Goal: Task Accomplishment & Management: Complete application form

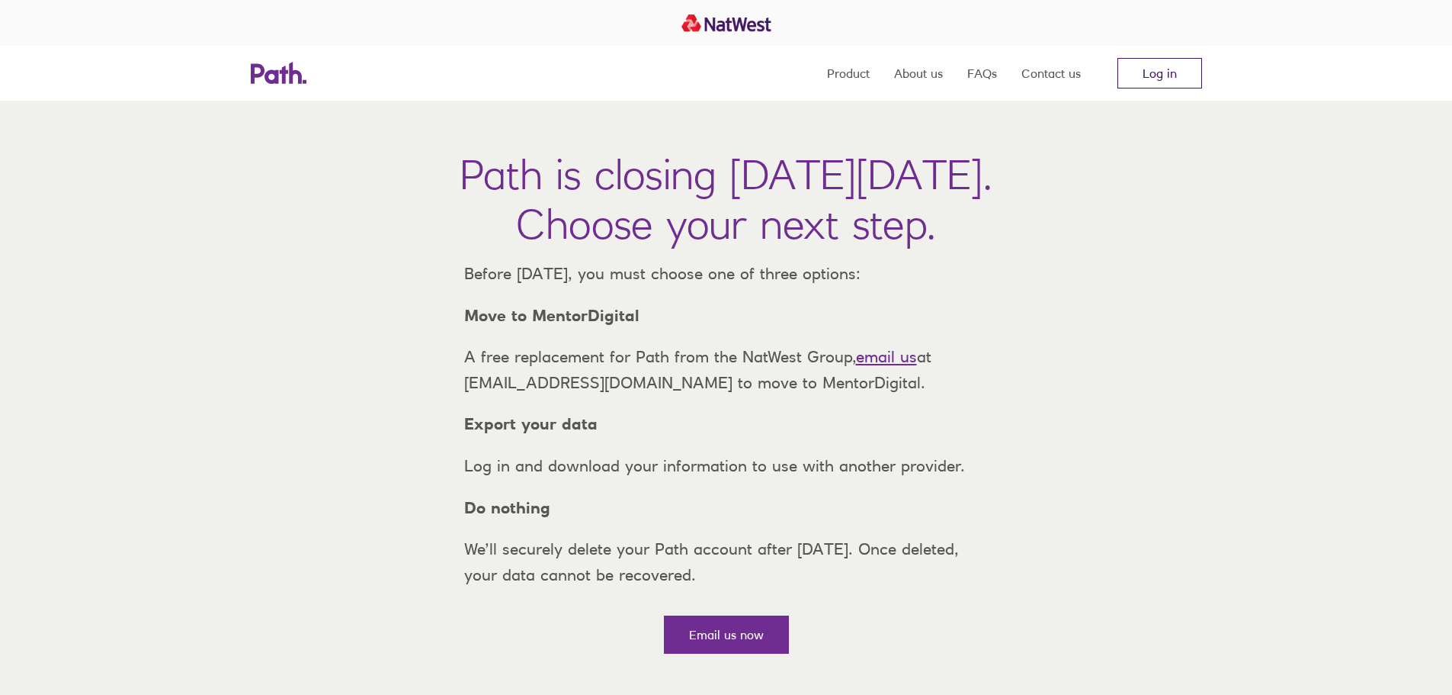
click at [1176, 78] on link "Log in" at bounding box center [1160, 73] width 85 height 30
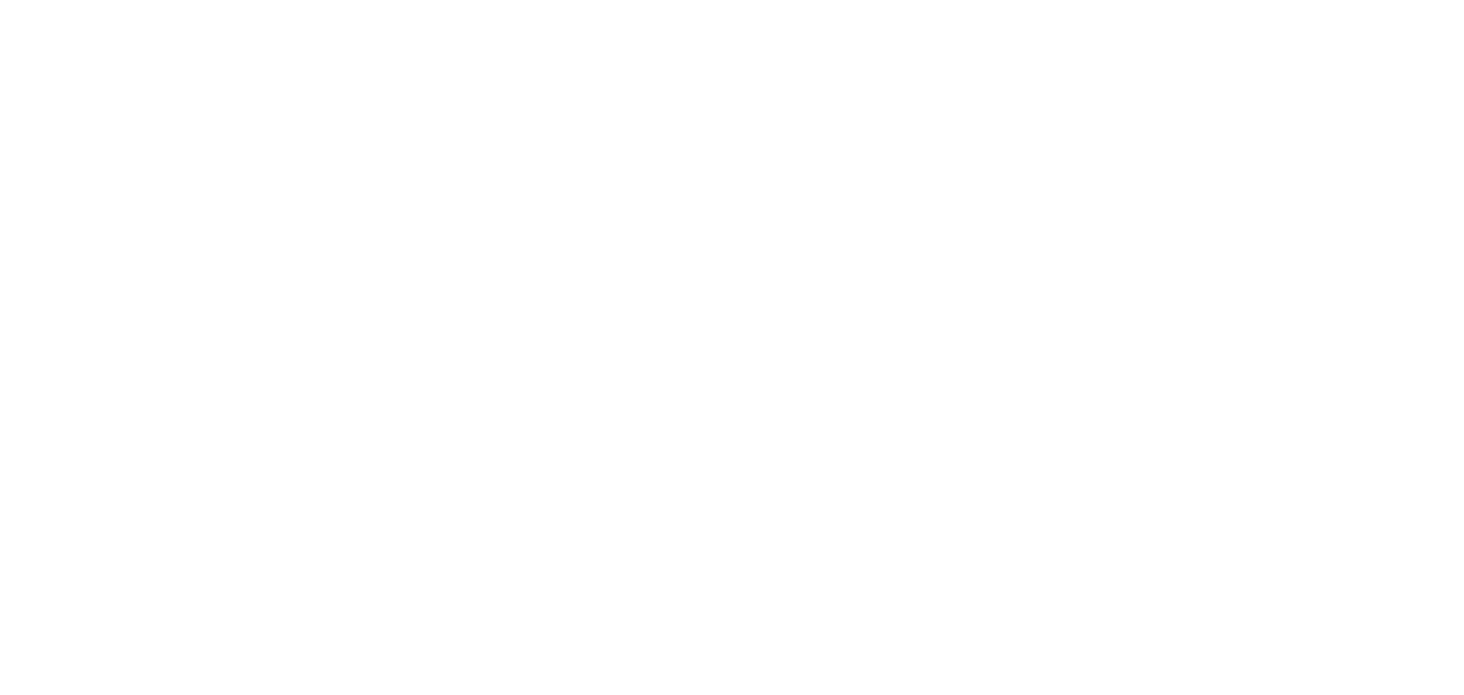
click at [1367, 468] on div at bounding box center [732, 347] width 1464 height 695
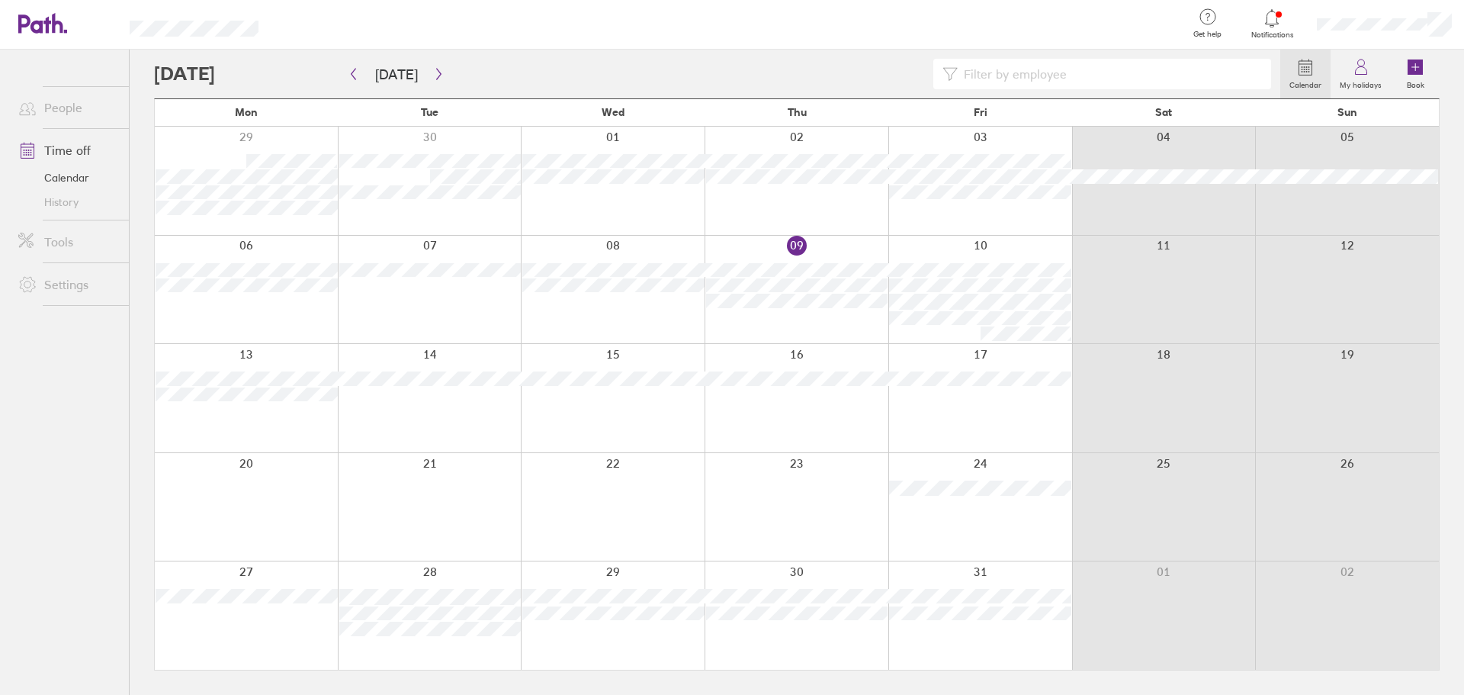
click at [72, 148] on link "Time off" at bounding box center [67, 150] width 123 height 30
click at [95, 176] on link "Calendar" at bounding box center [67, 177] width 123 height 24
click at [1358, 72] on icon at bounding box center [1361, 67] width 18 height 18
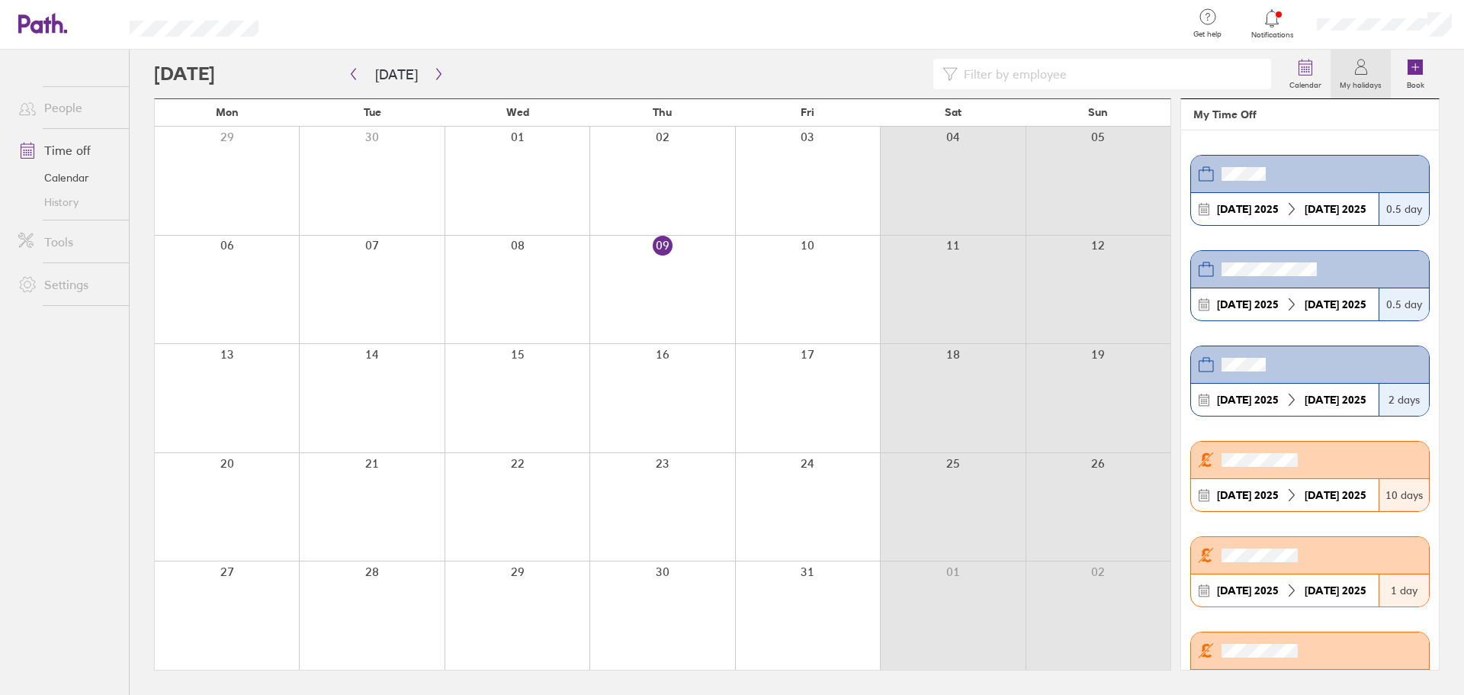
click at [1272, 24] on icon at bounding box center [1272, 18] width 13 height 18
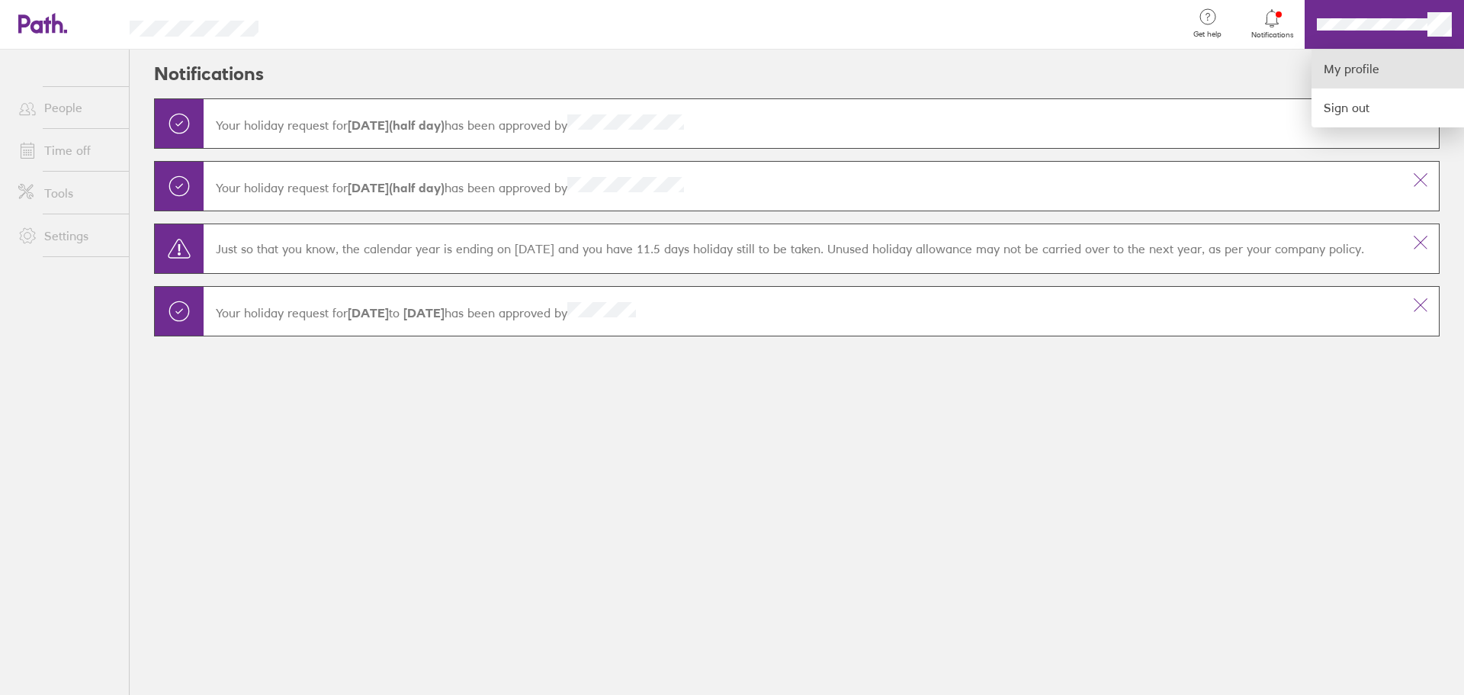
click at [1371, 63] on link "My profile" at bounding box center [1387, 69] width 152 height 39
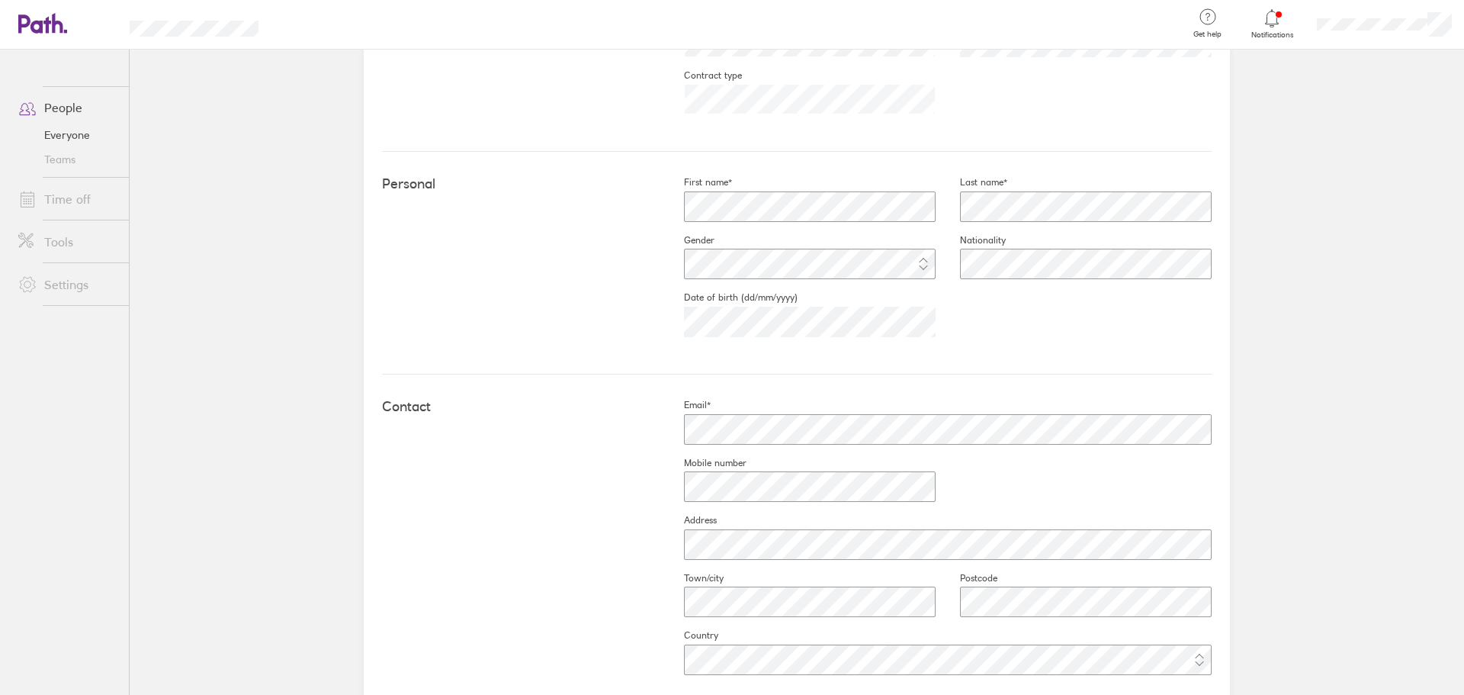
scroll to position [327, 0]
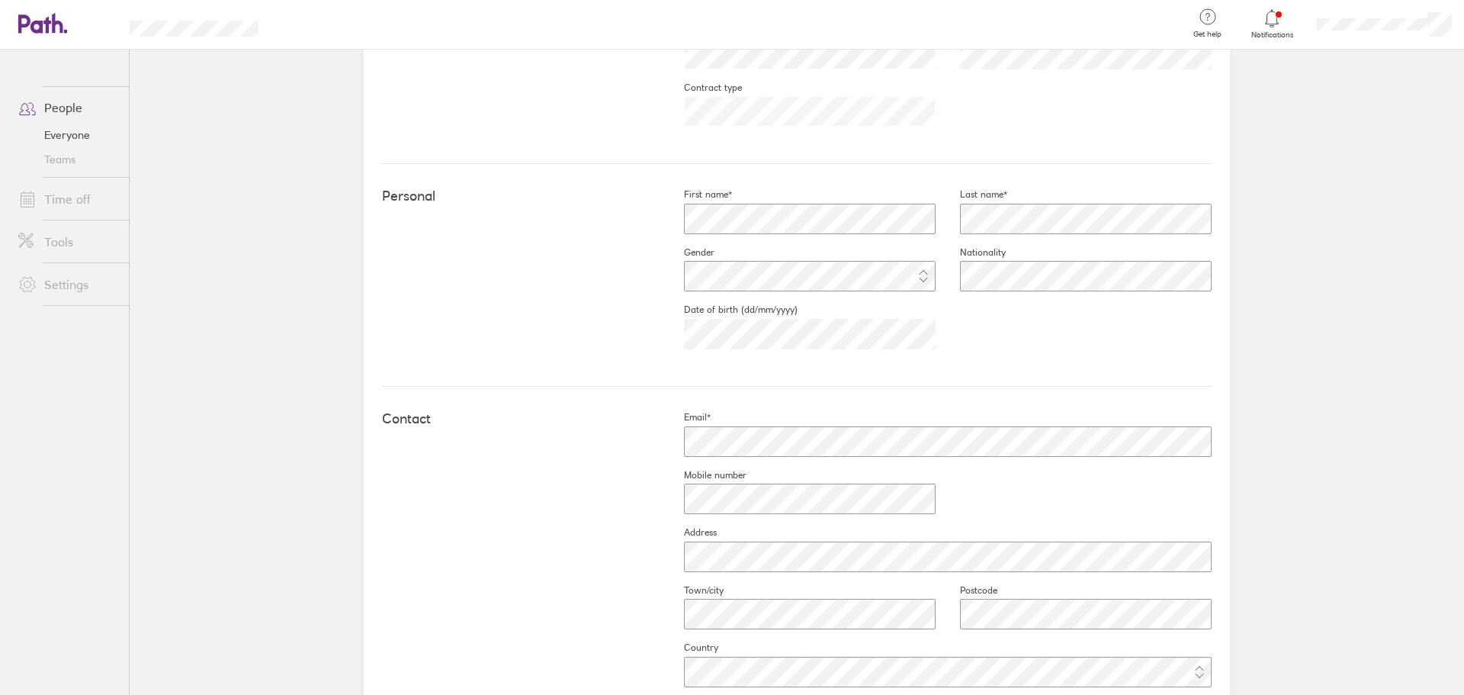
click at [1427, 34] on div at bounding box center [1384, 24] width 159 height 49
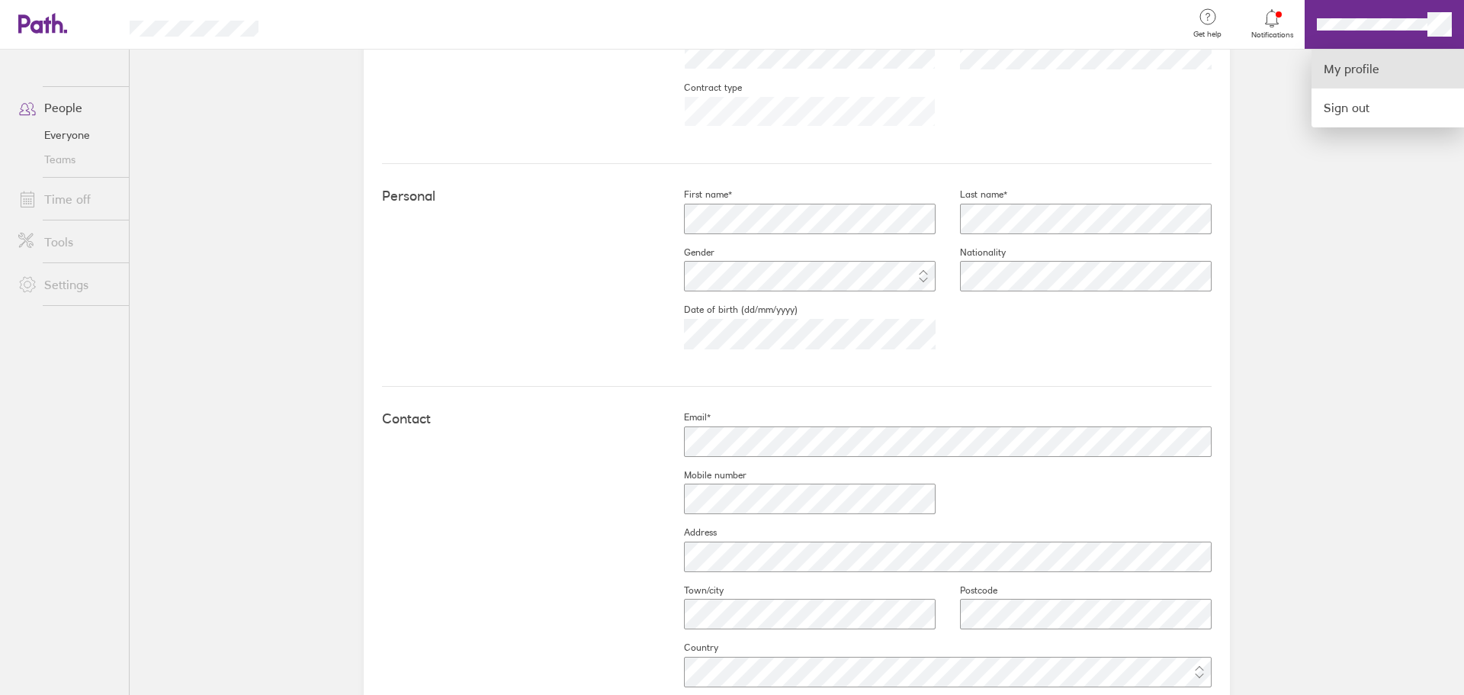
click at [1350, 59] on link "My profile" at bounding box center [1387, 69] width 152 height 39
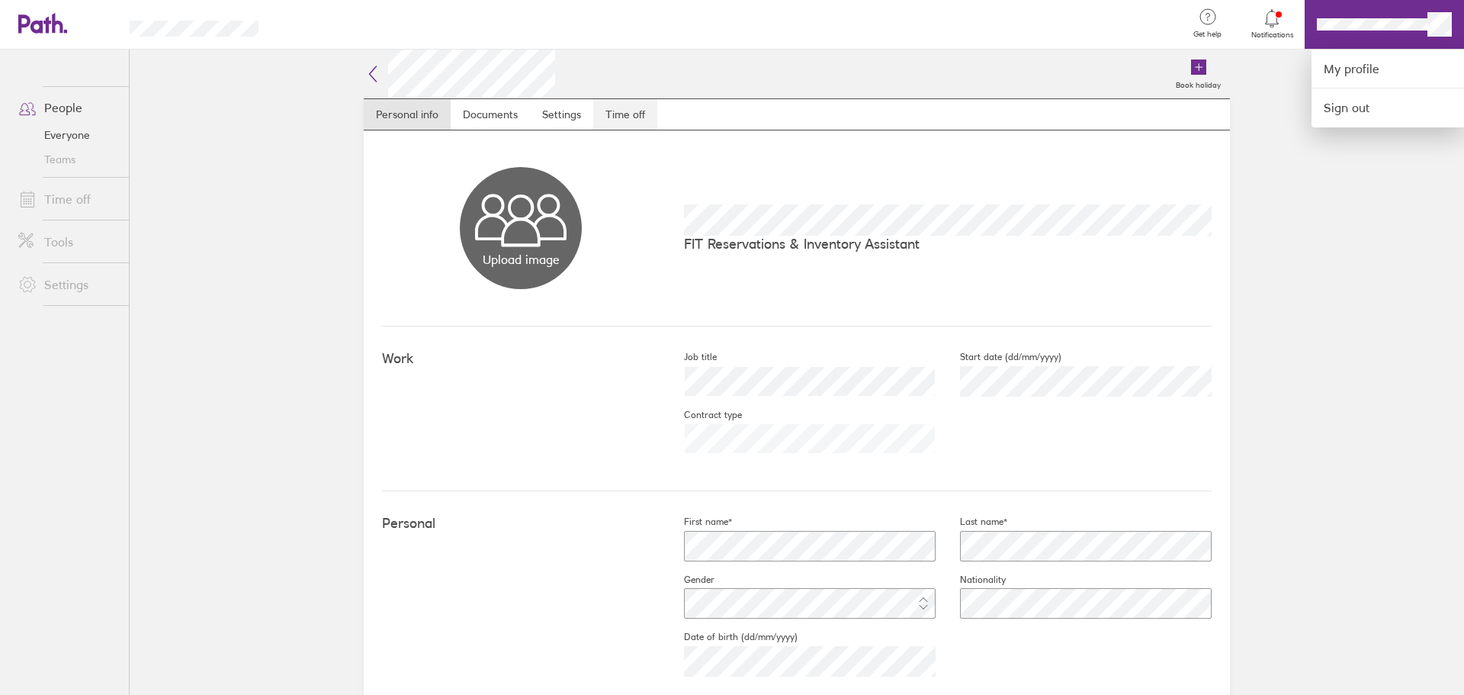
click at [624, 108] on div at bounding box center [732, 347] width 1464 height 695
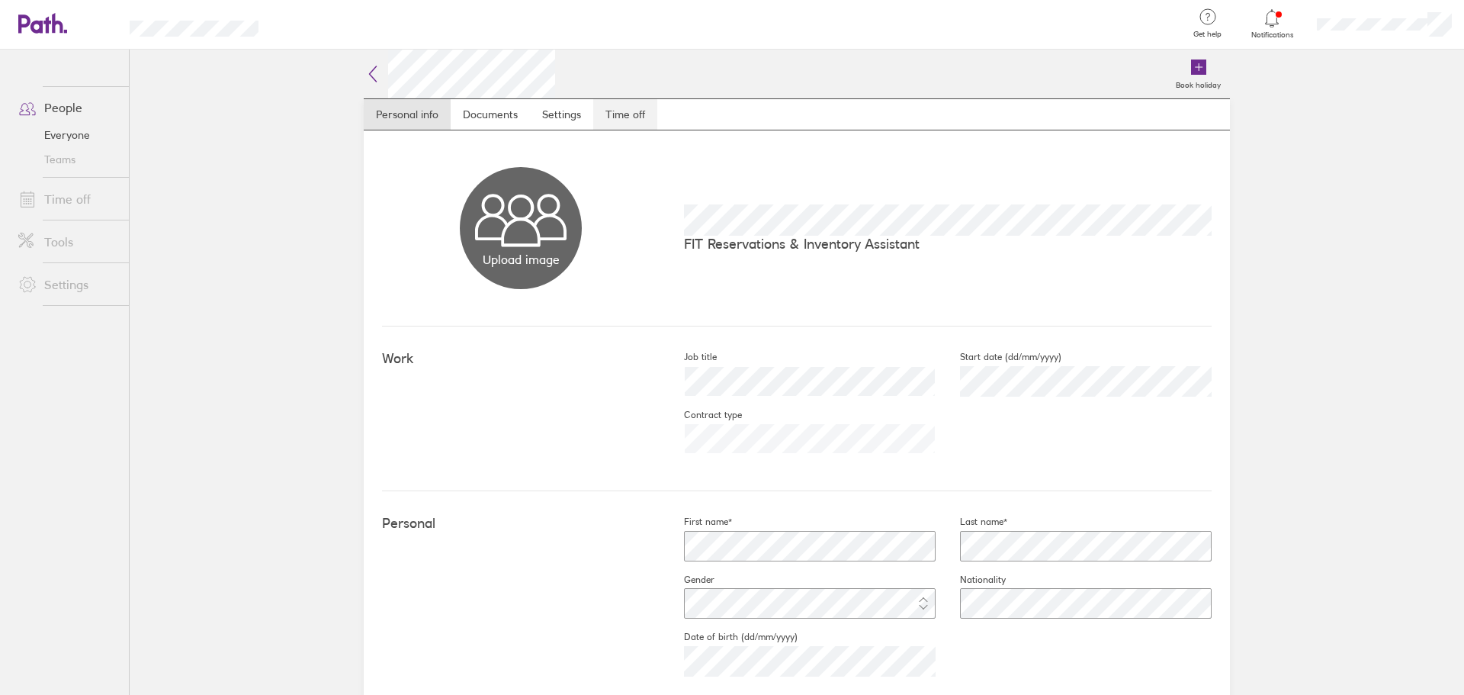
click at [623, 111] on link "Time off" at bounding box center [625, 114] width 64 height 30
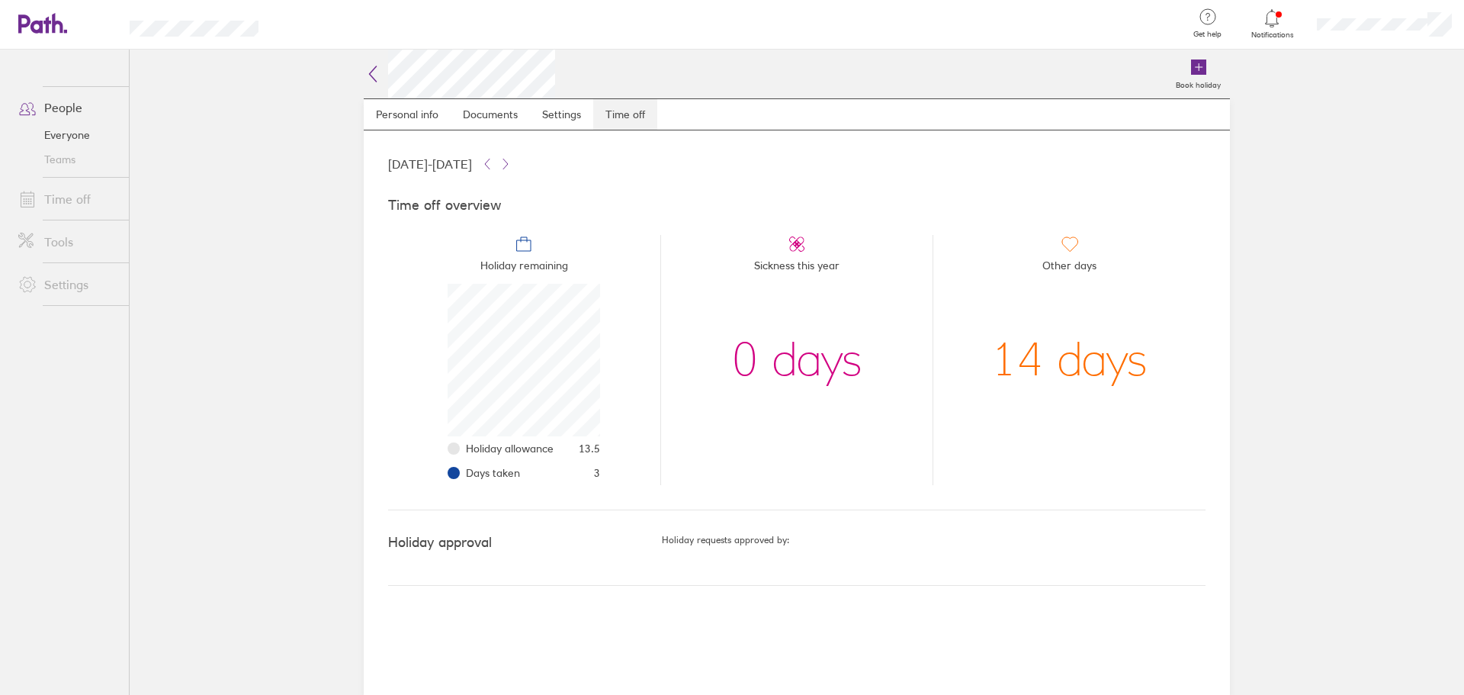
scroll to position [152, 152]
click at [20, 1] on header "Get help FAQs Contact us Notifications My profile Sign out" at bounding box center [732, 25] width 1464 height 50
click at [1330, 15] on div at bounding box center [1384, 24] width 159 height 49
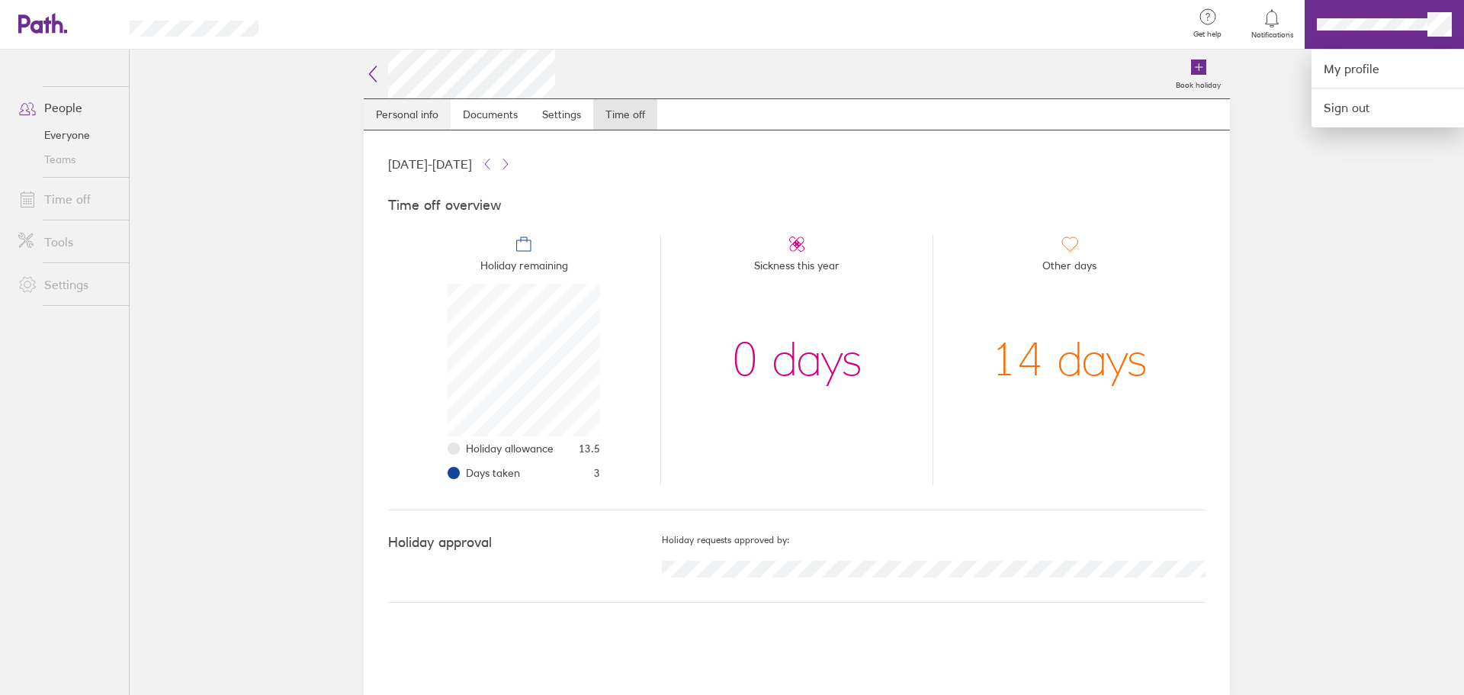
click at [416, 114] on div at bounding box center [732, 347] width 1464 height 695
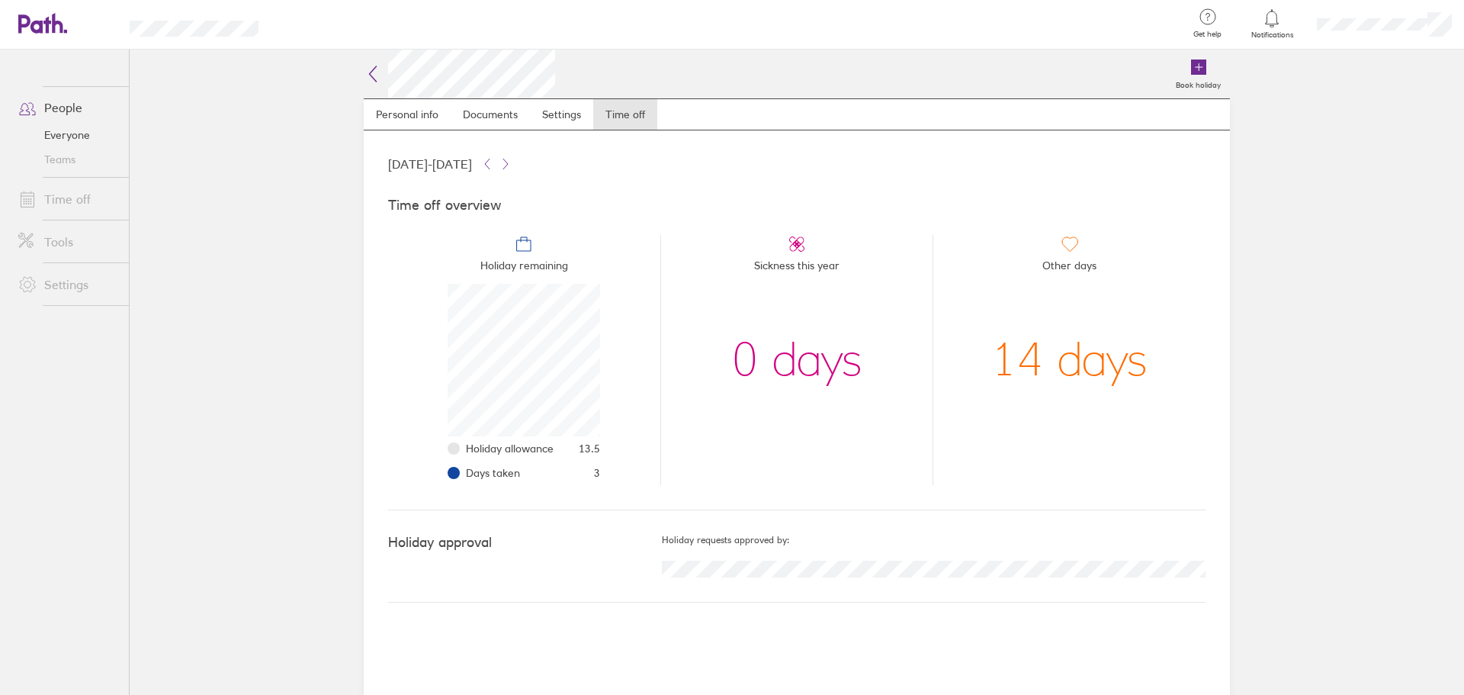
click at [374, 79] on icon at bounding box center [373, 73] width 7 height 15
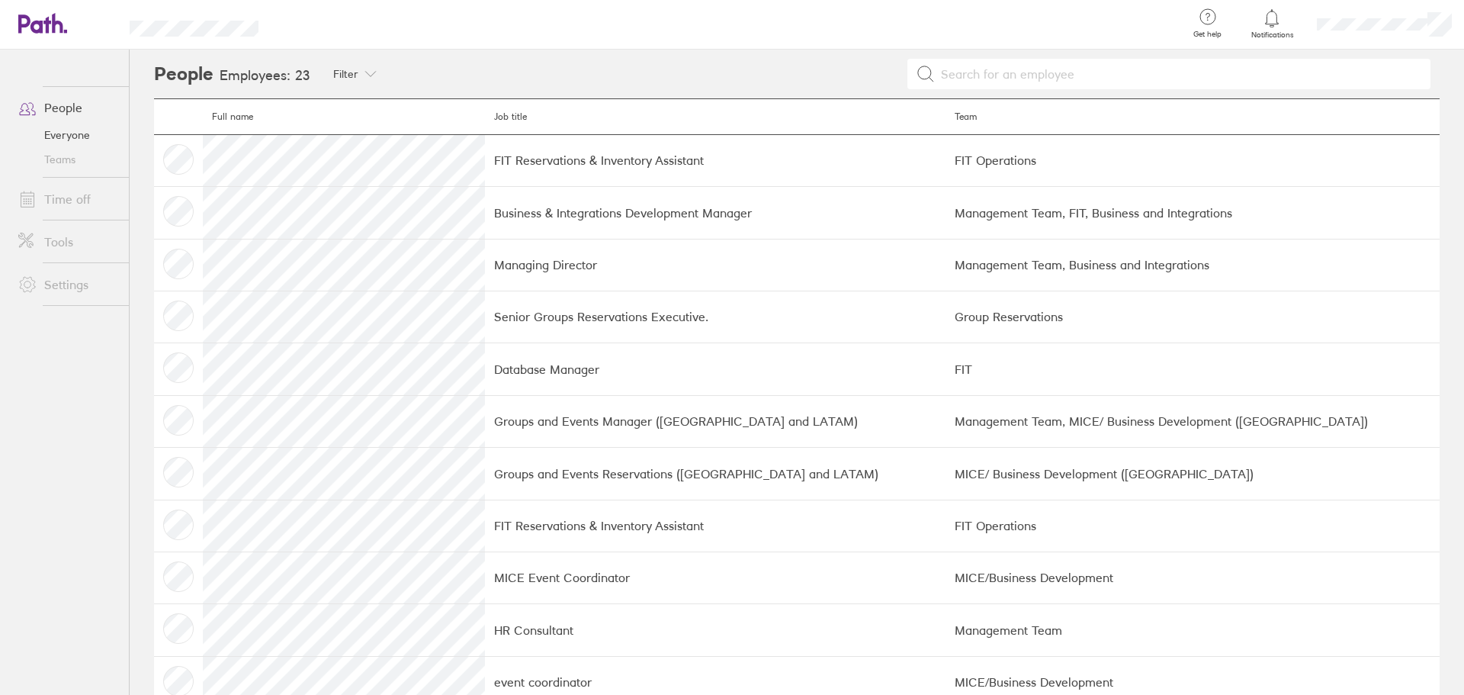
click at [46, 21] on icon at bounding box center [34, 23] width 33 height 18
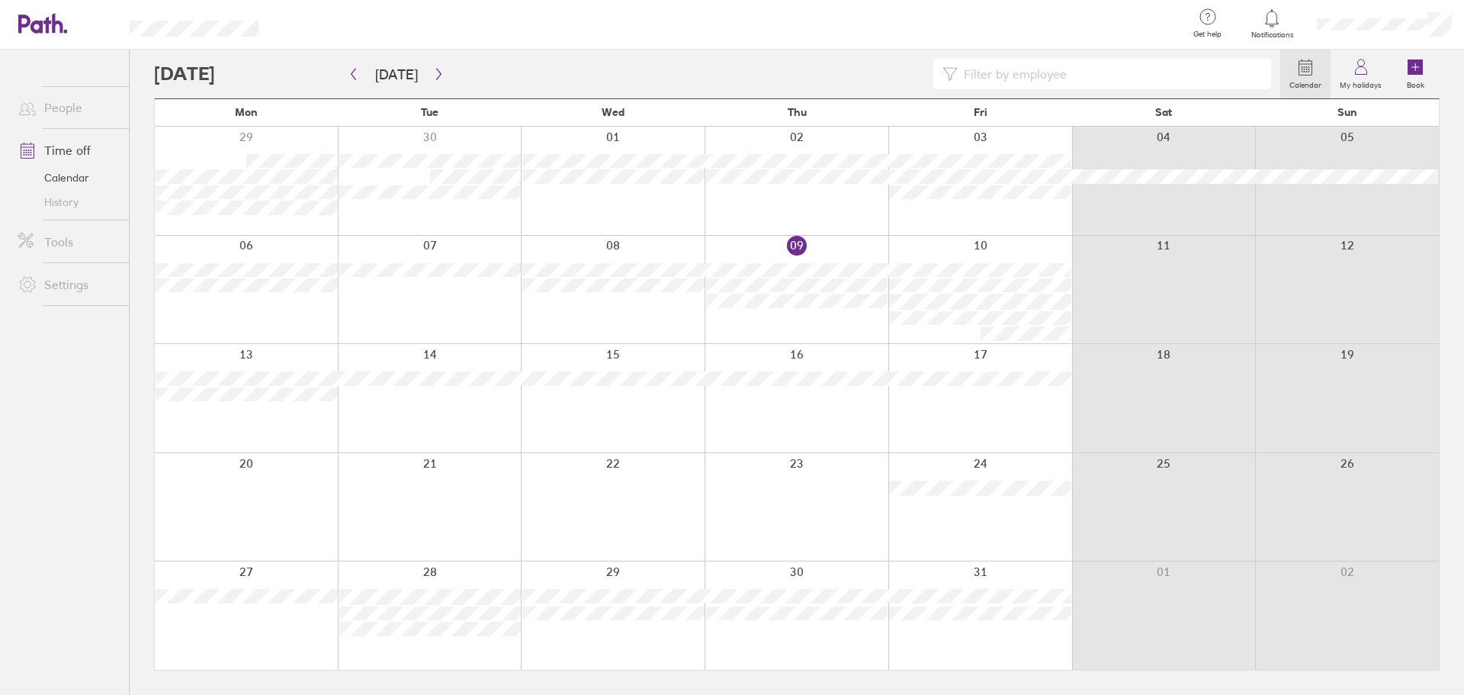
drag, startPoint x: 478, startPoint y: 522, endPoint x: 105, endPoint y: 438, distance: 382.1
click at [105, 438] on ul "People Time off Calendar History Tools Settings" at bounding box center [64, 347] width 129 height 595
click at [429, 68] on button "button" at bounding box center [438, 74] width 19 height 25
click at [345, 72] on button "button" at bounding box center [353, 74] width 19 height 25
click at [429, 74] on button "button" at bounding box center [438, 74] width 19 height 25
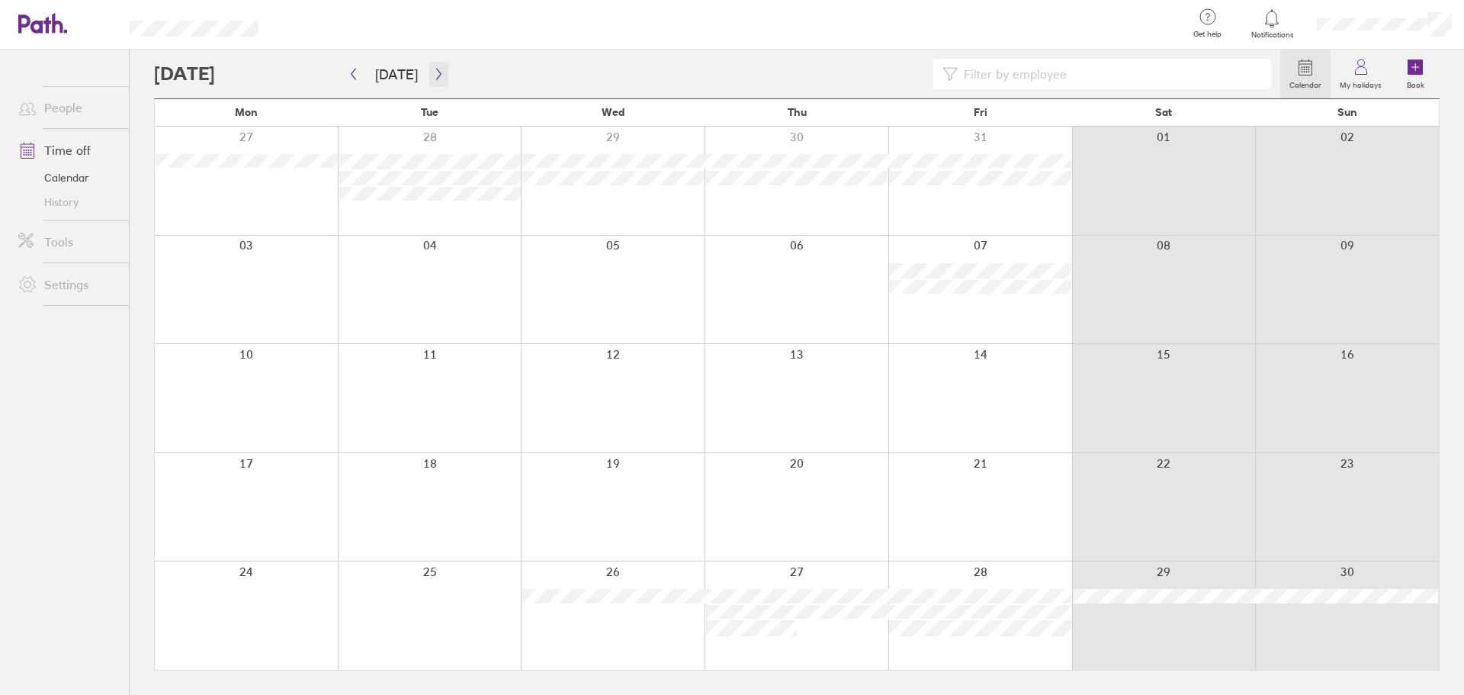
click at [433, 79] on icon "button" at bounding box center [438, 74] width 11 height 12
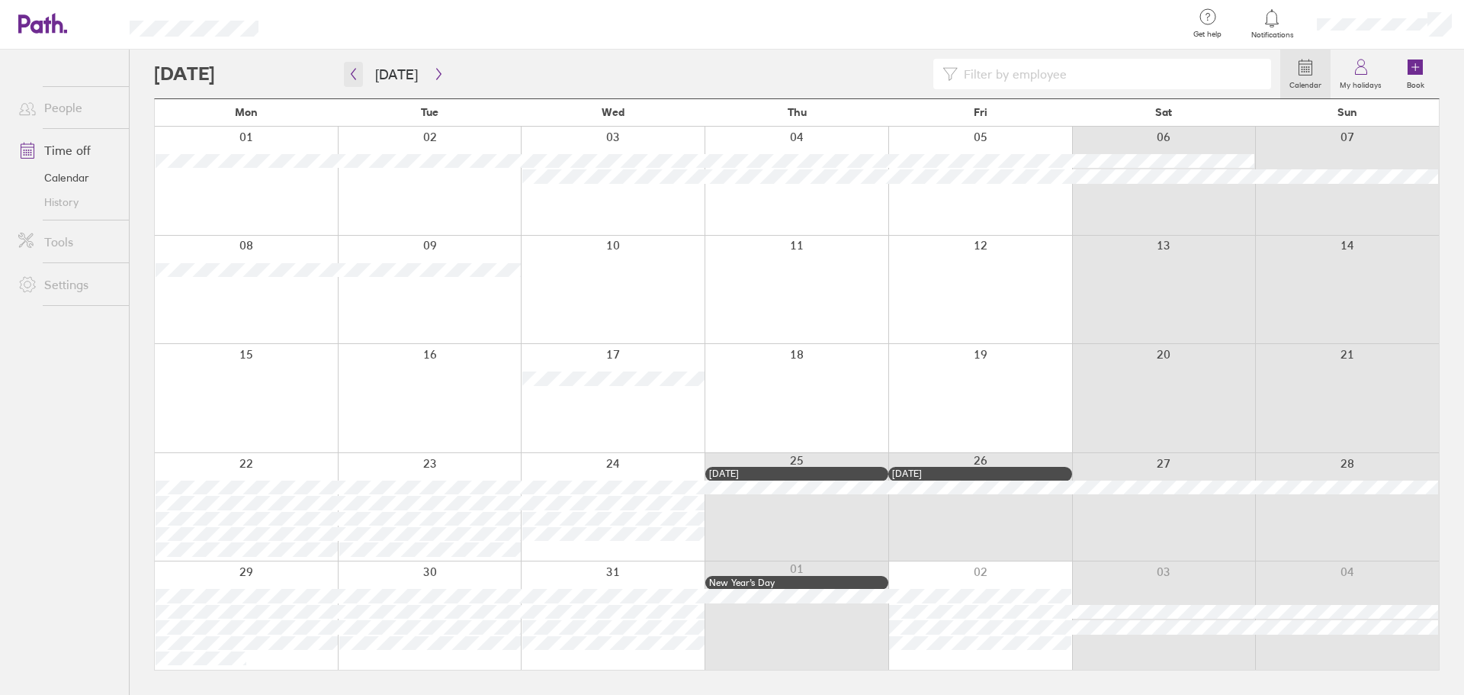
click at [351, 81] on button "button" at bounding box center [353, 74] width 19 height 25
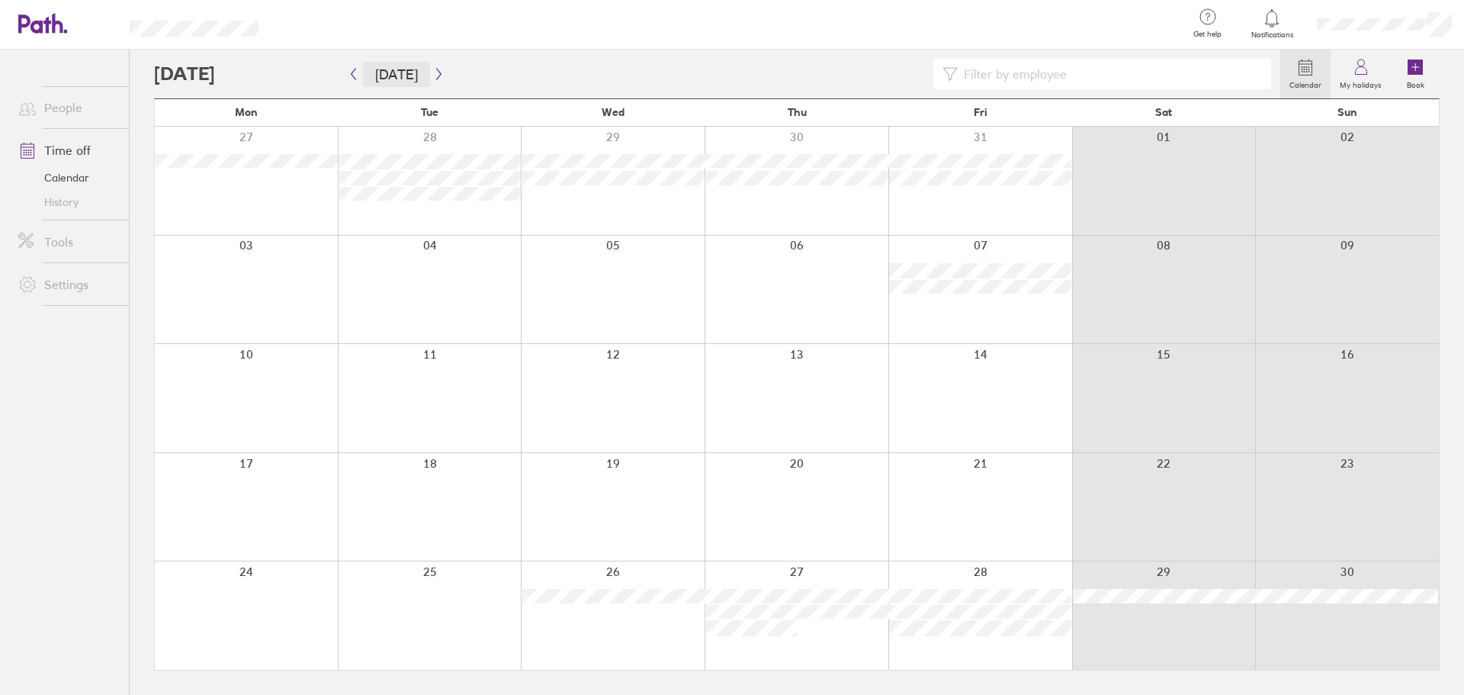
click at [367, 78] on button "Today" at bounding box center [396, 74] width 67 height 25
click at [1407, 71] on icon at bounding box center [1415, 67] width 18 height 18
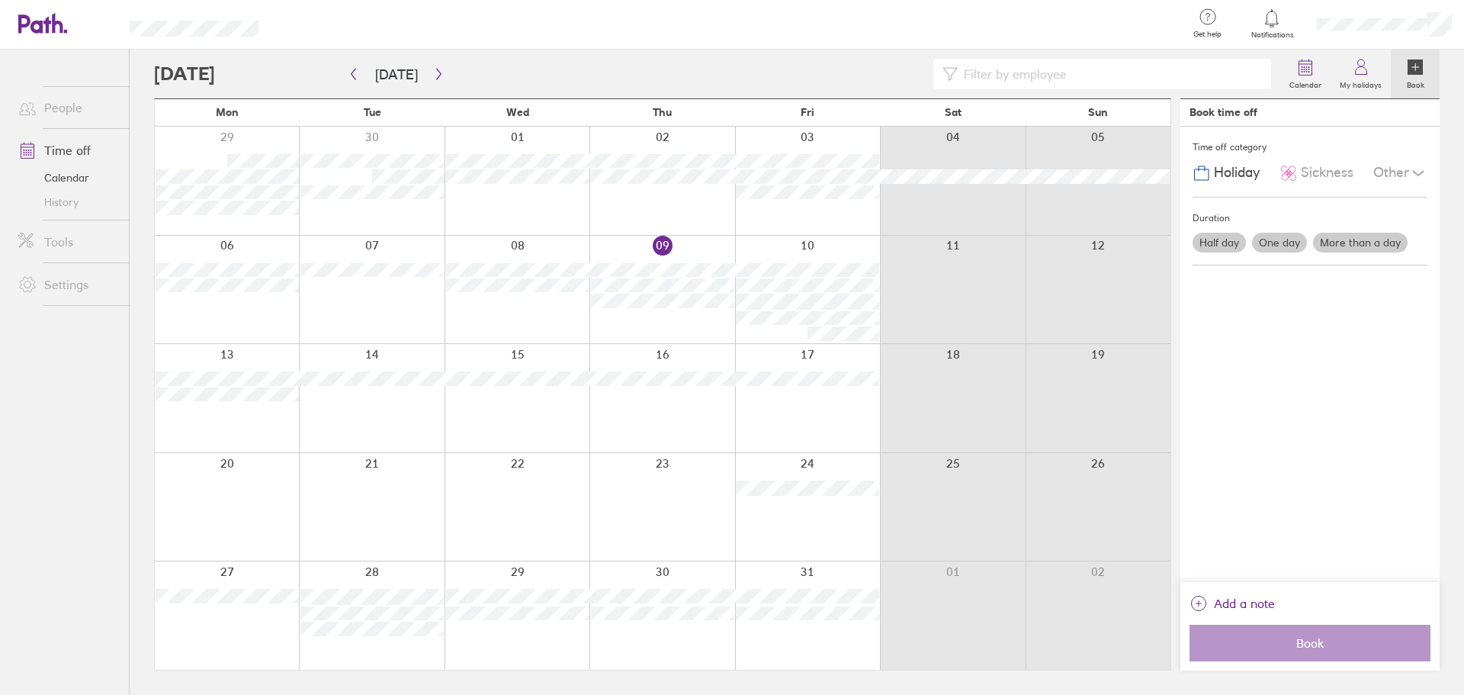
click at [1235, 245] on label "Half day" at bounding box center [1218, 243] width 53 height 20
click at [0, 0] on input "Half day" at bounding box center [0, 0] width 0 height 0
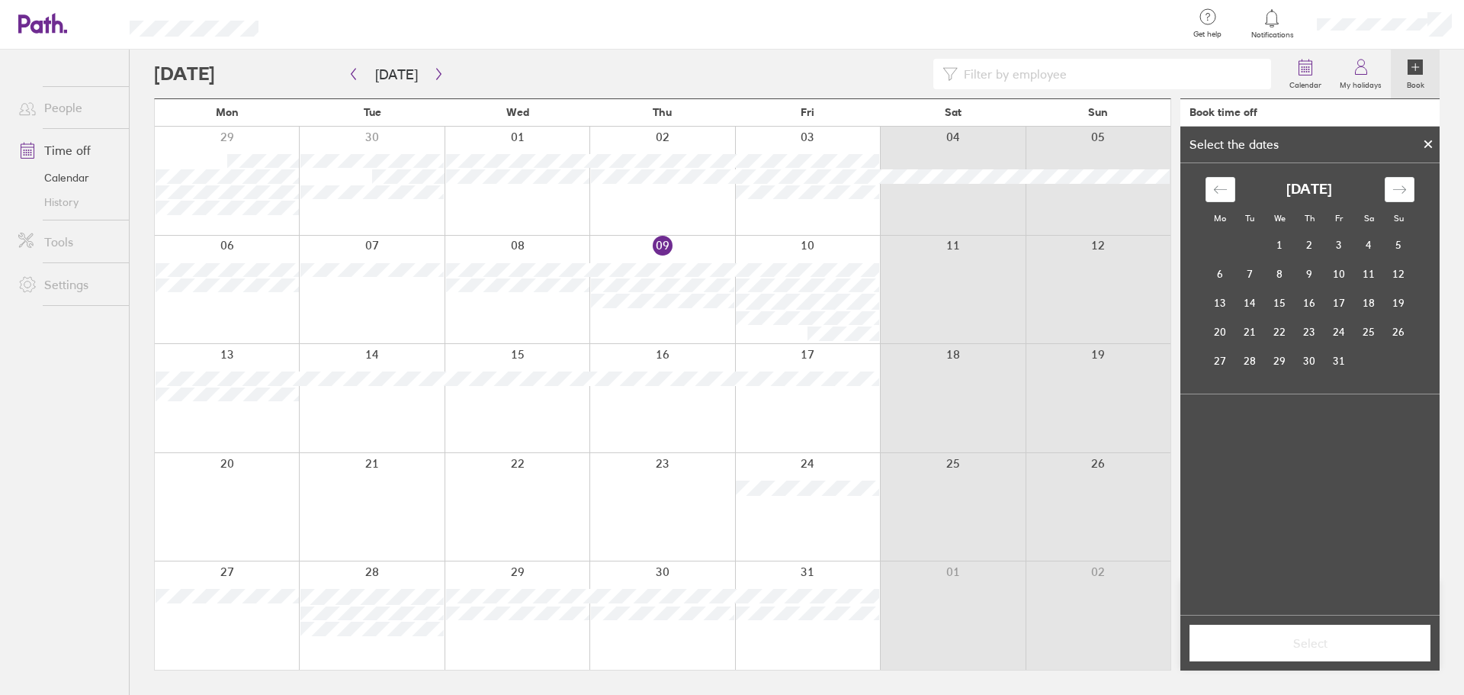
click at [1424, 143] on icon at bounding box center [1428, 144] width 11 height 9
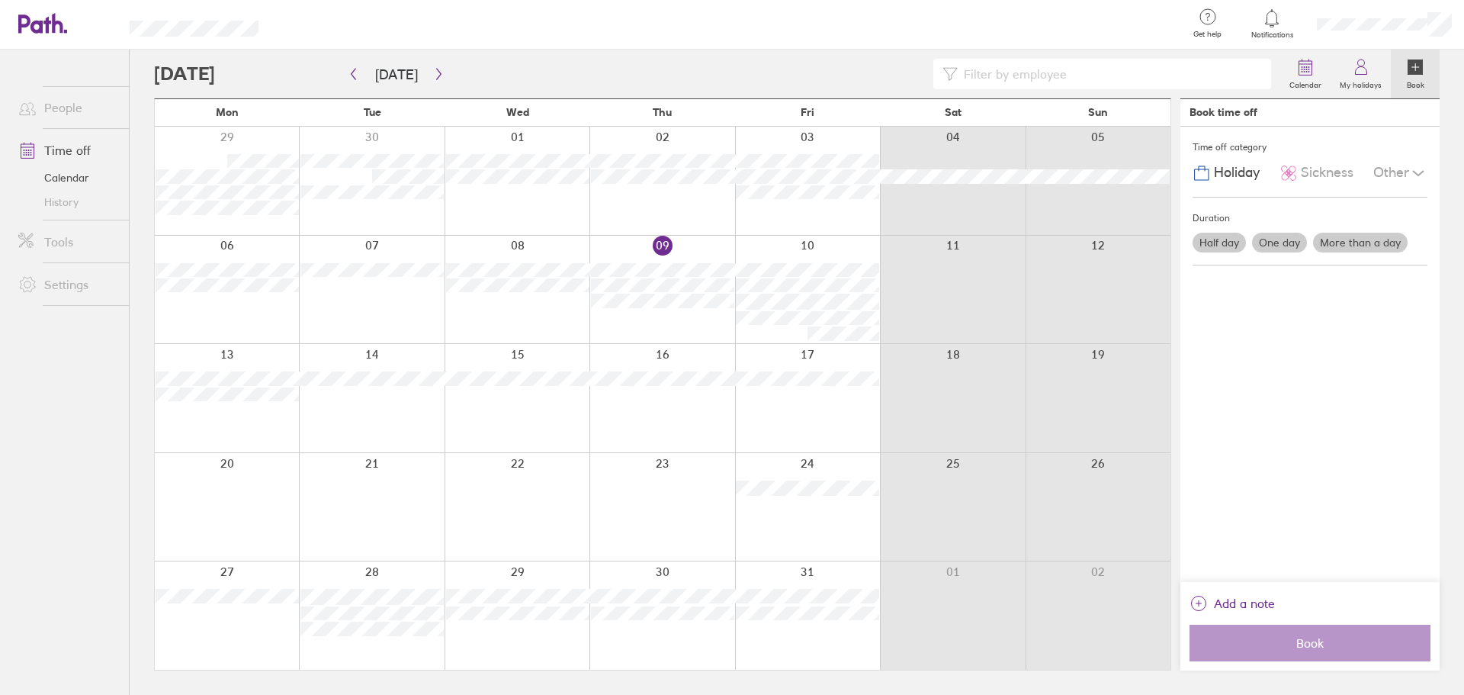
click at [1228, 242] on label "Half day" at bounding box center [1218, 243] width 53 height 20
click at [0, 0] on input "Half day" at bounding box center [0, 0] width 0 height 0
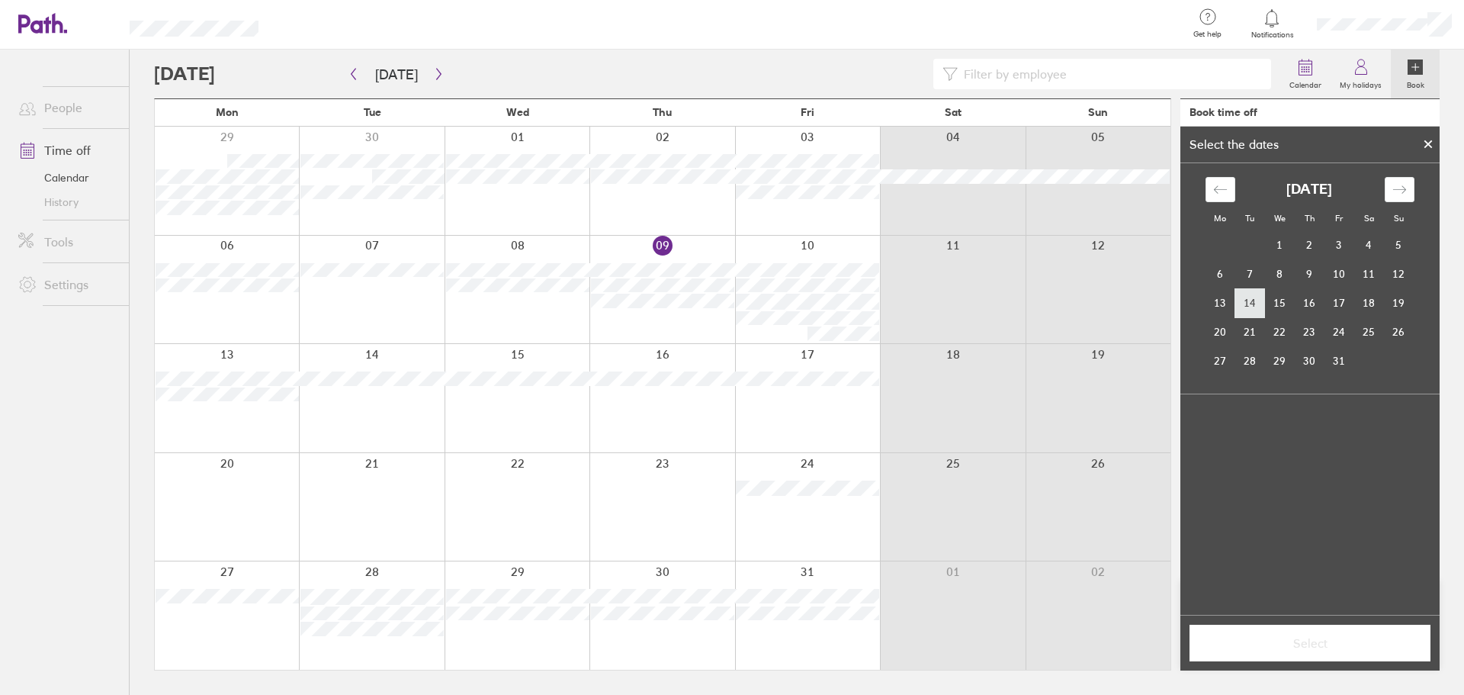
click at [1250, 313] on td "14" at bounding box center [1250, 302] width 30 height 29
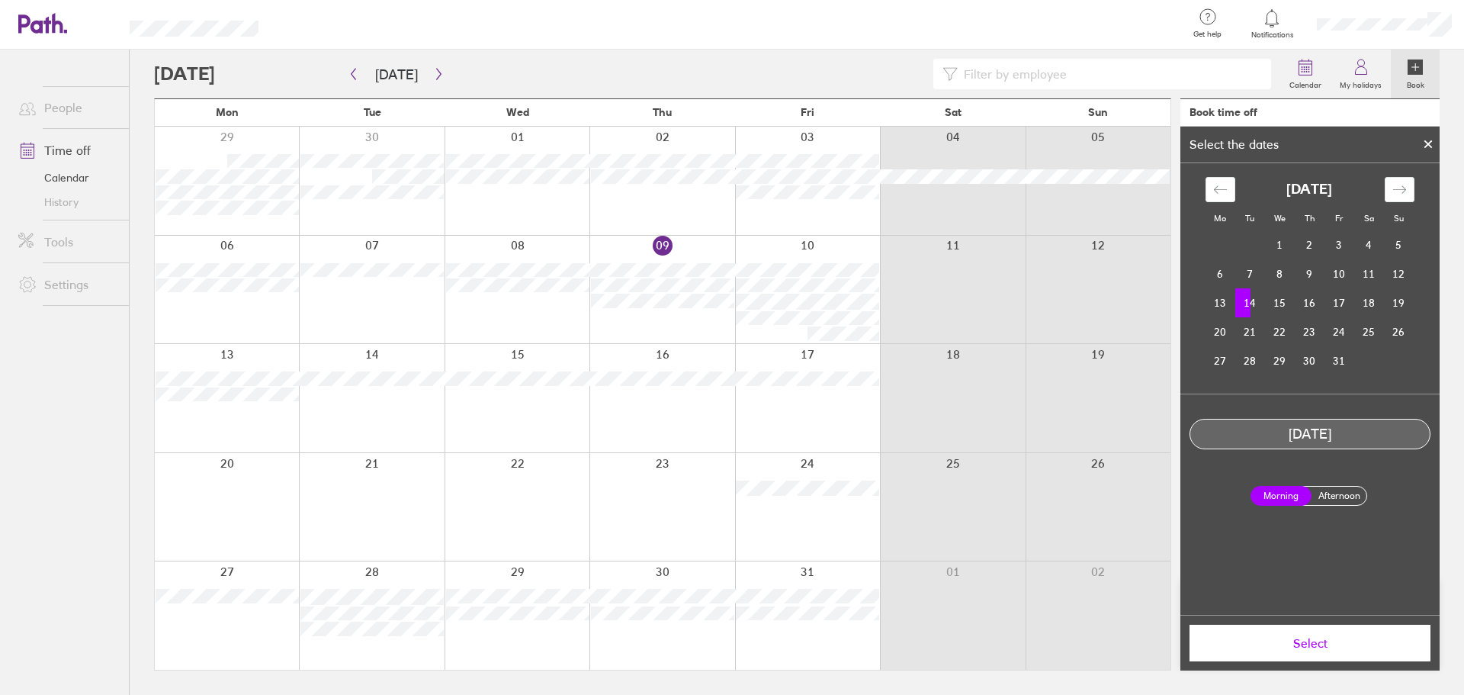
click at [1341, 497] on label "Afternoon" at bounding box center [1338, 495] width 61 height 18
click at [0, 0] on input "Afternoon" at bounding box center [0, 0] width 0 height 0
